Goal: Information Seeking & Learning: Learn about a topic

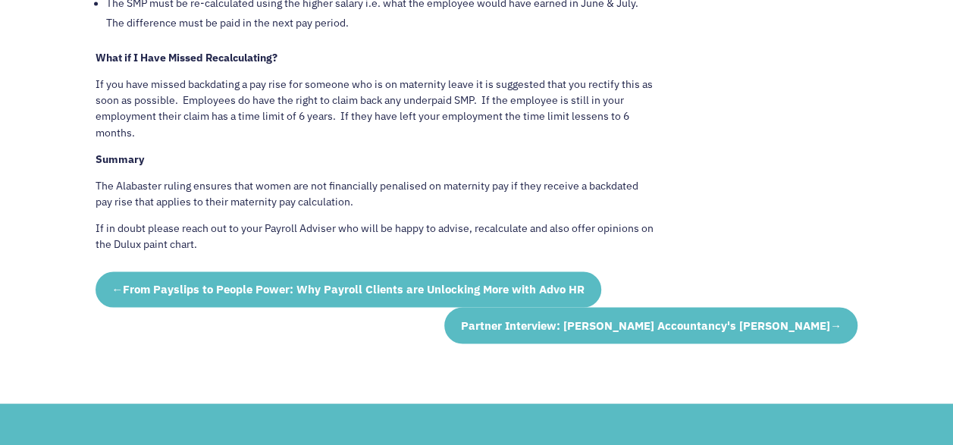
scroll to position [1334, 0]
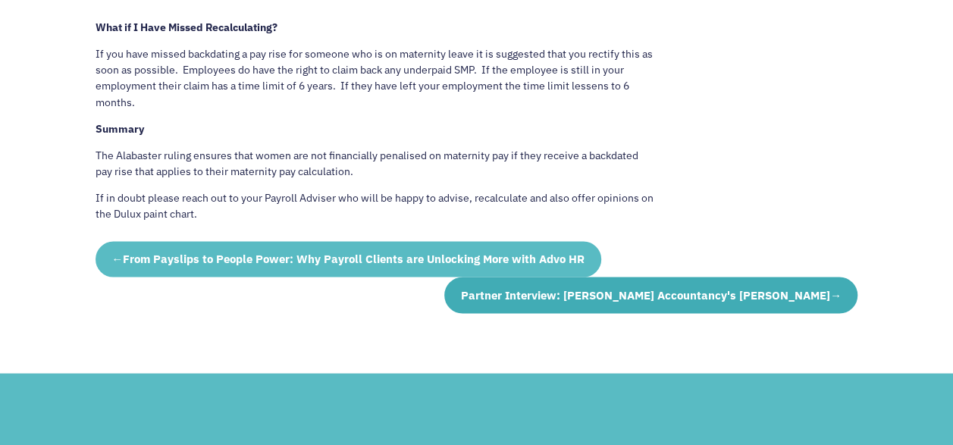
click at [701, 296] on span "Partner Interview: [PERSON_NAME] Accountancy's [PERSON_NAME]" at bounding box center [645, 294] width 369 height 14
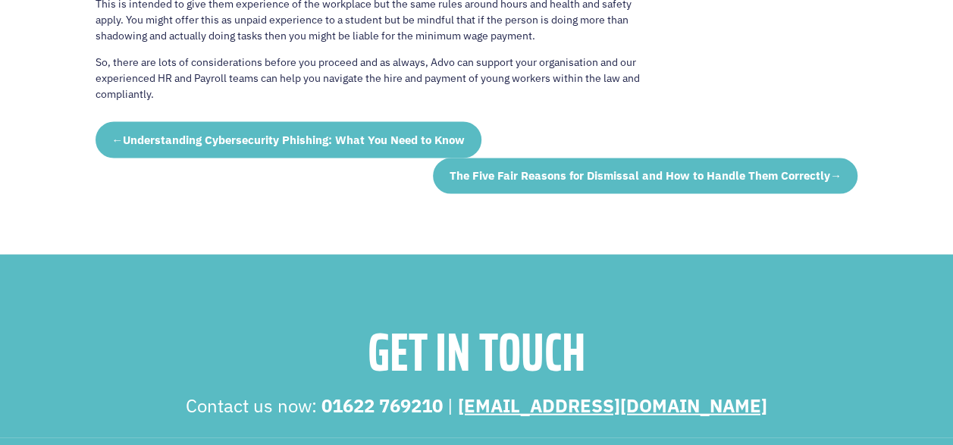
scroll to position [1576, 0]
